Goal: Information Seeking & Learning: Learn about a topic

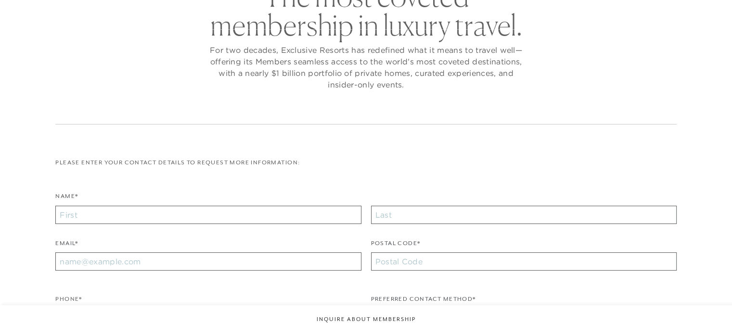
checkbox input "false"
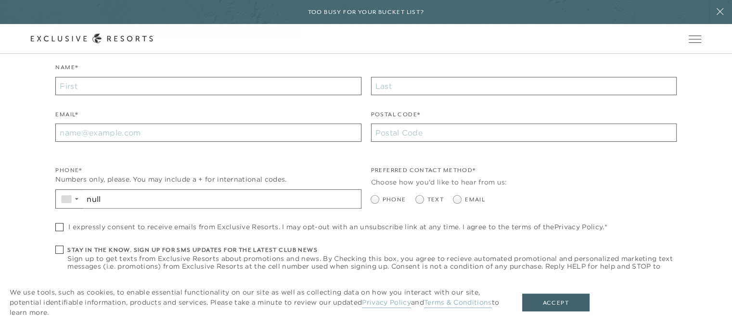
scroll to position [337, 0]
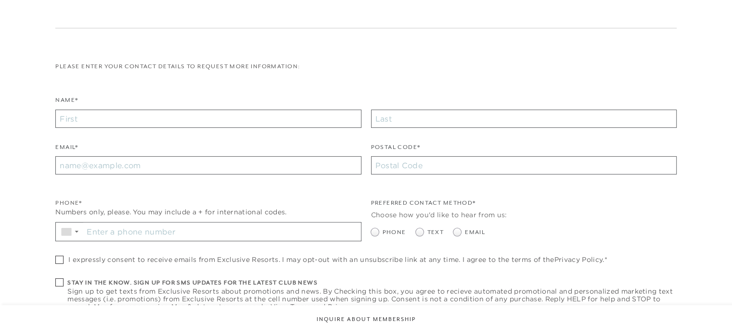
checkbox input "false"
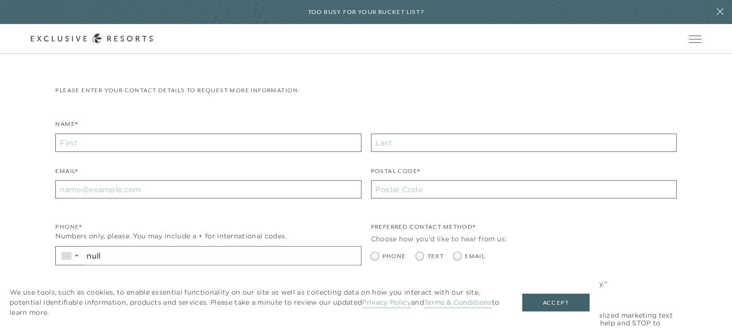
scroll to position [337, 0]
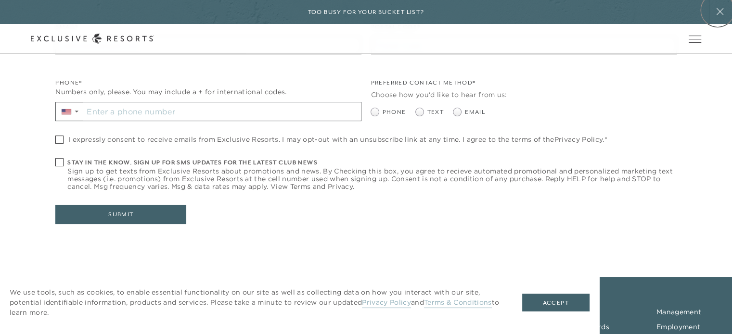
click at [717, 10] on icon at bounding box center [719, 11] width 7 height 7
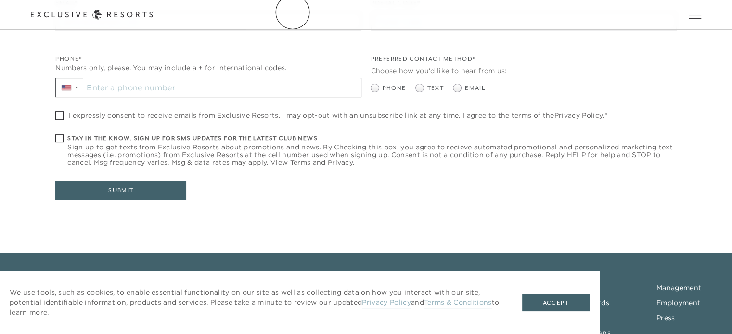
click at [0, 0] on link "The Collection" at bounding box center [0, 0] width 0 height 0
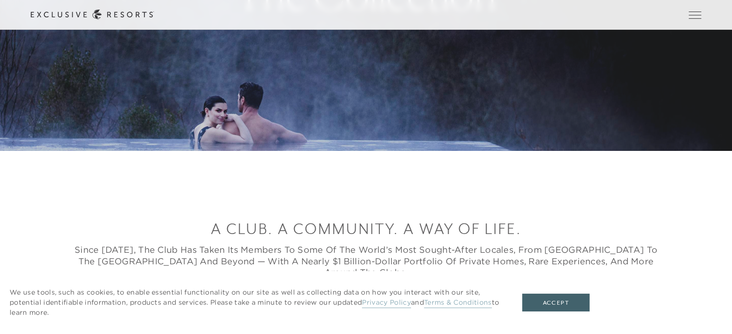
scroll to position [241, 0]
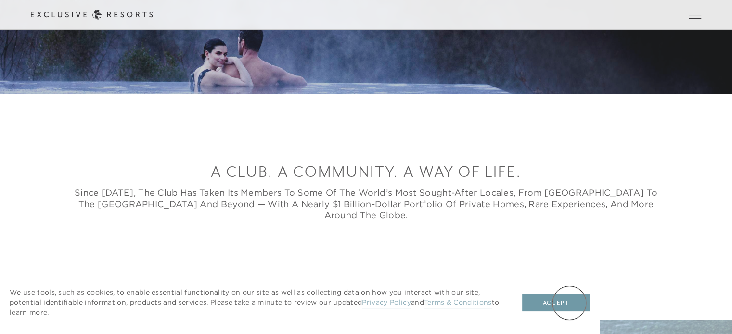
click at [569, 303] on button "Accept" at bounding box center [555, 303] width 67 height 18
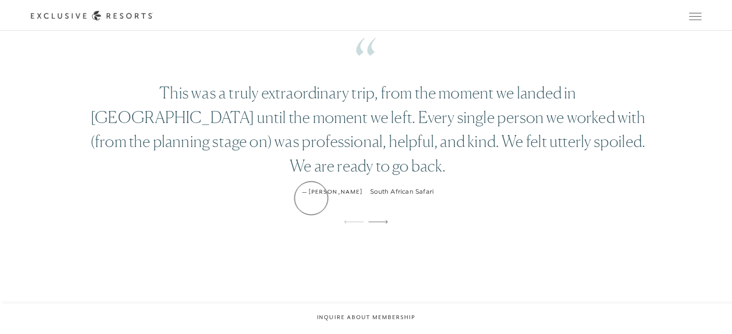
scroll to position [0, 0]
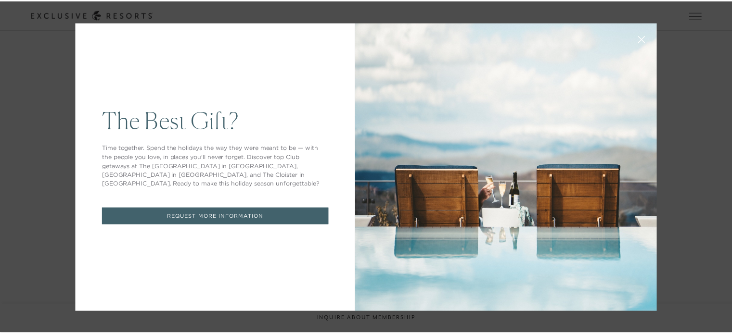
click at [644, 40] on icon at bounding box center [647, 39] width 7 height 7
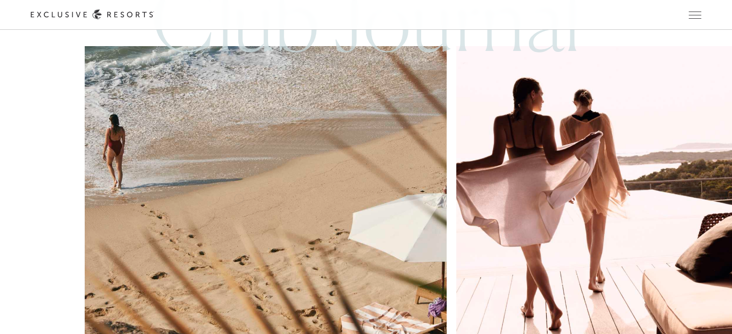
scroll to position [6642, 0]
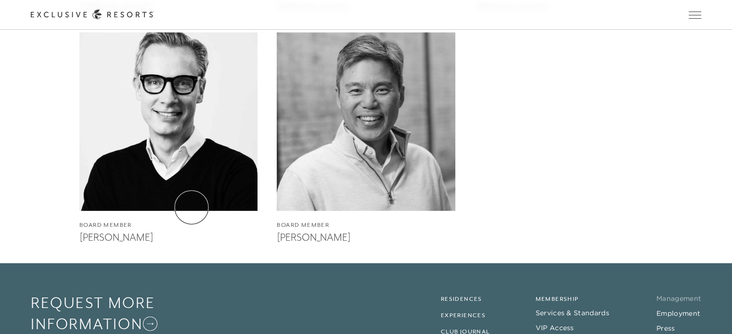
scroll to position [2165, 0]
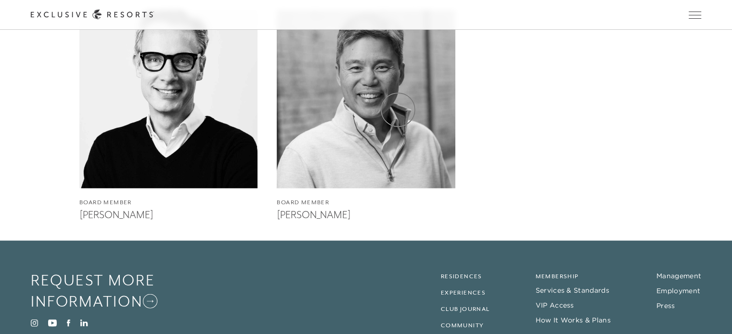
click at [398, 110] on img at bounding box center [366, 99] width 196 height 196
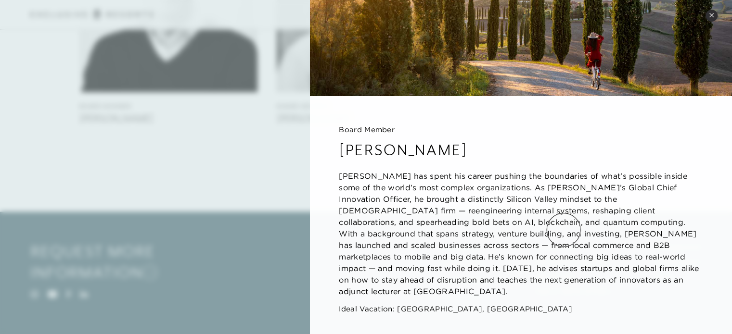
scroll to position [2302, 0]
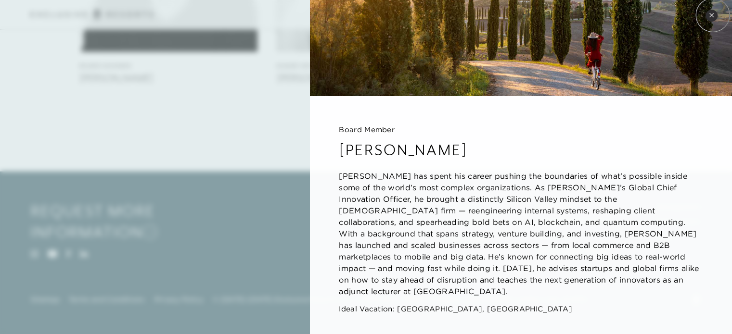
click at [713, 15] on icon at bounding box center [711, 15] width 5 height 5
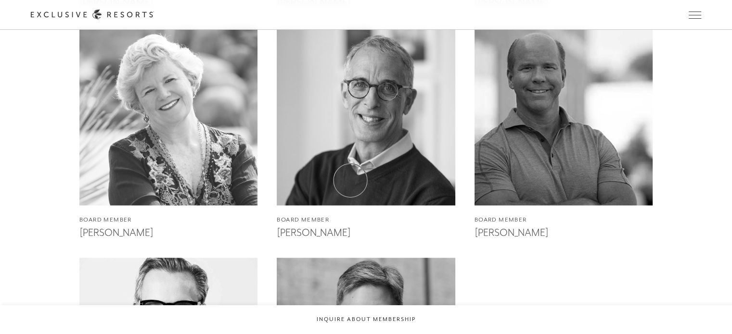
scroll to position [1838, 0]
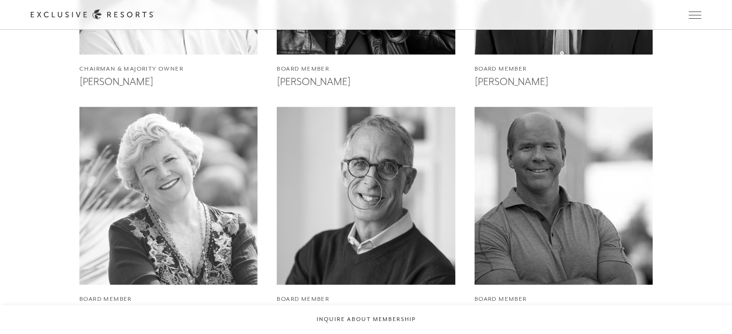
click at [365, 192] on img at bounding box center [366, 196] width 196 height 196
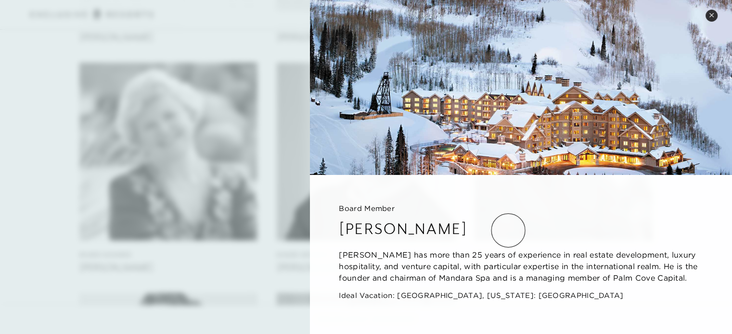
scroll to position [1934, 0]
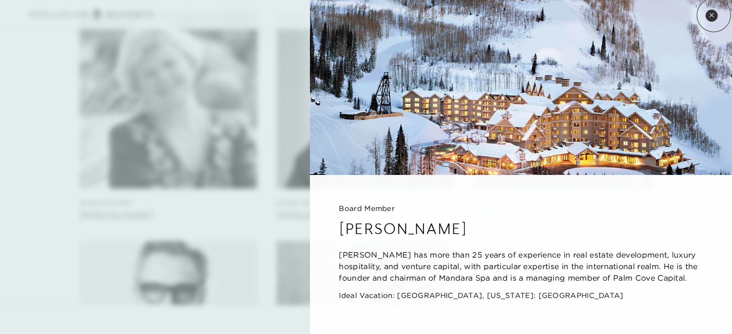
click at [714, 15] on icon at bounding box center [711, 15] width 5 height 5
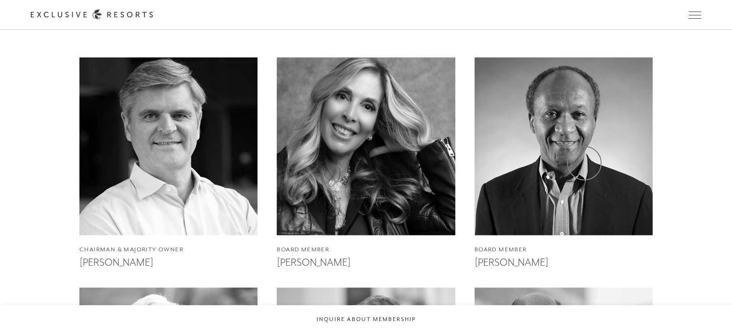
scroll to position [1645, 0]
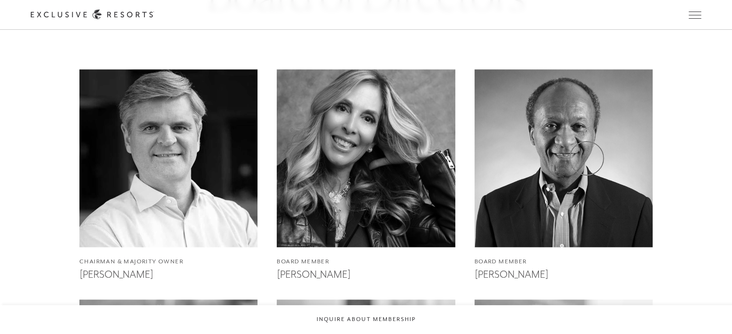
click at [587, 158] on img at bounding box center [563, 158] width 196 height 196
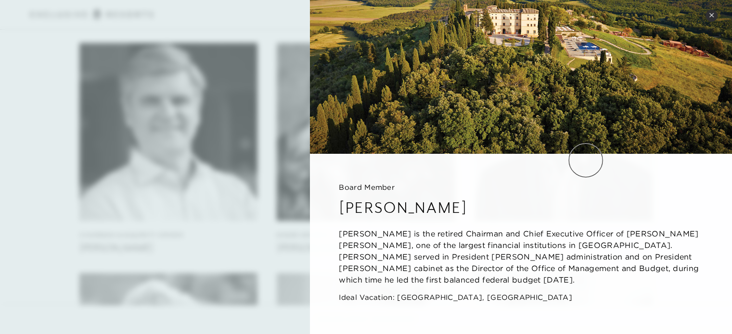
scroll to position [1693, 0]
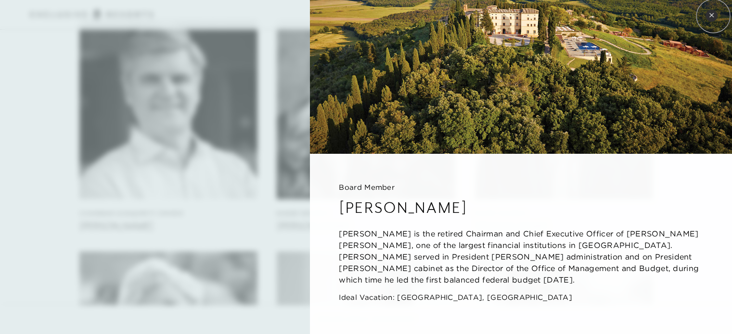
click at [713, 16] on icon at bounding box center [711, 15] width 5 height 5
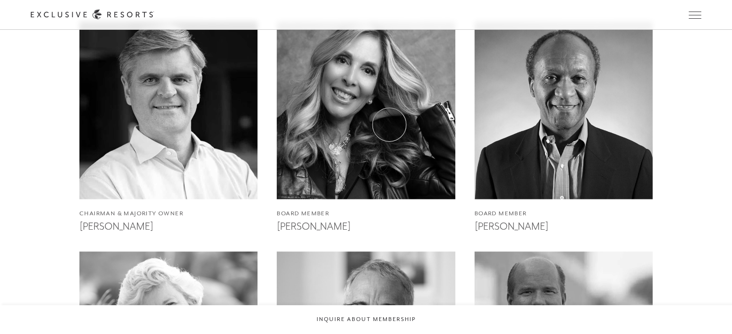
click at [389, 125] on img at bounding box center [366, 110] width 196 height 196
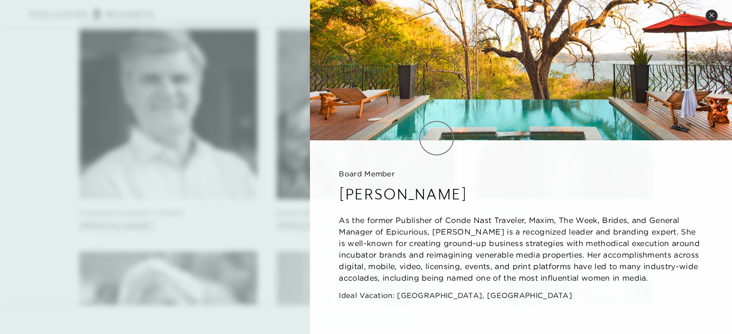
scroll to position [64, 0]
